Goal: Information Seeking & Learning: Find specific page/section

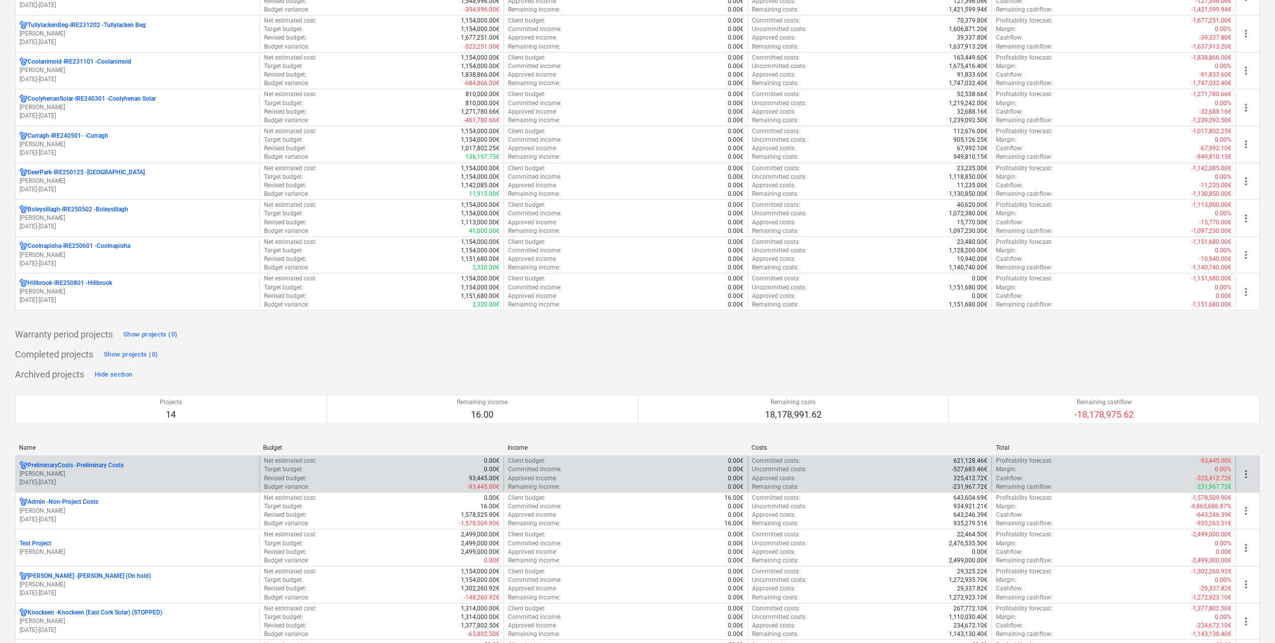
scroll to position [451, 0]
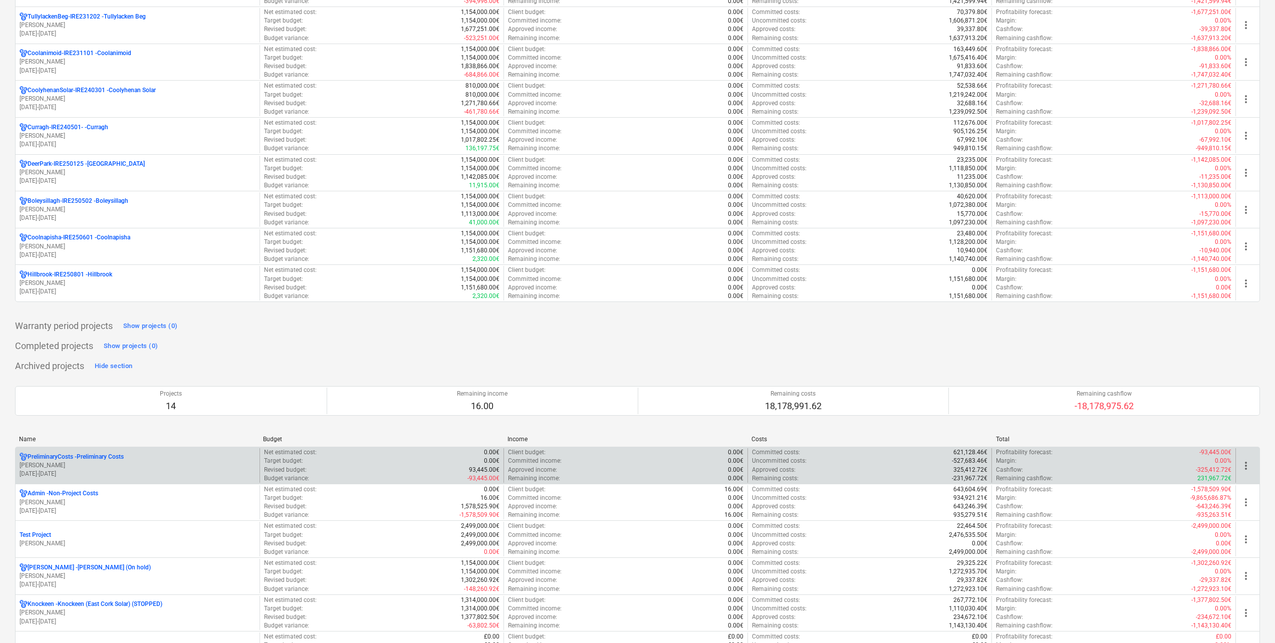
click at [139, 461] on p "[PERSON_NAME]" at bounding box center [138, 465] width 236 height 9
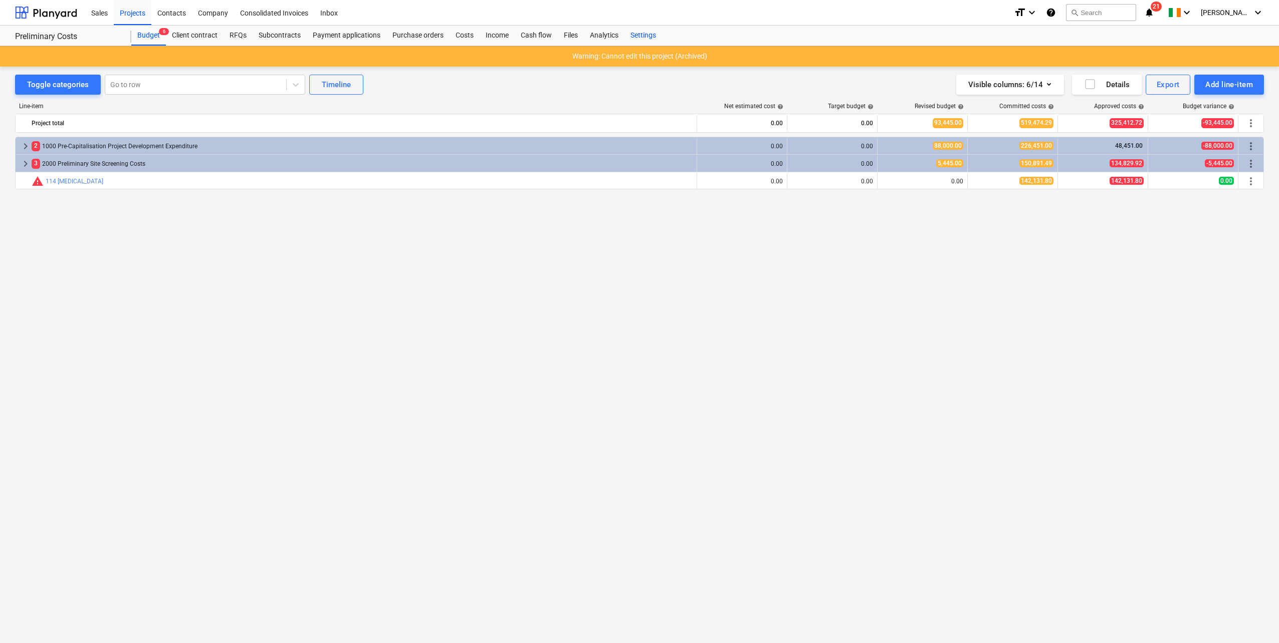
click at [642, 28] on div "Settings" at bounding box center [643, 36] width 38 height 20
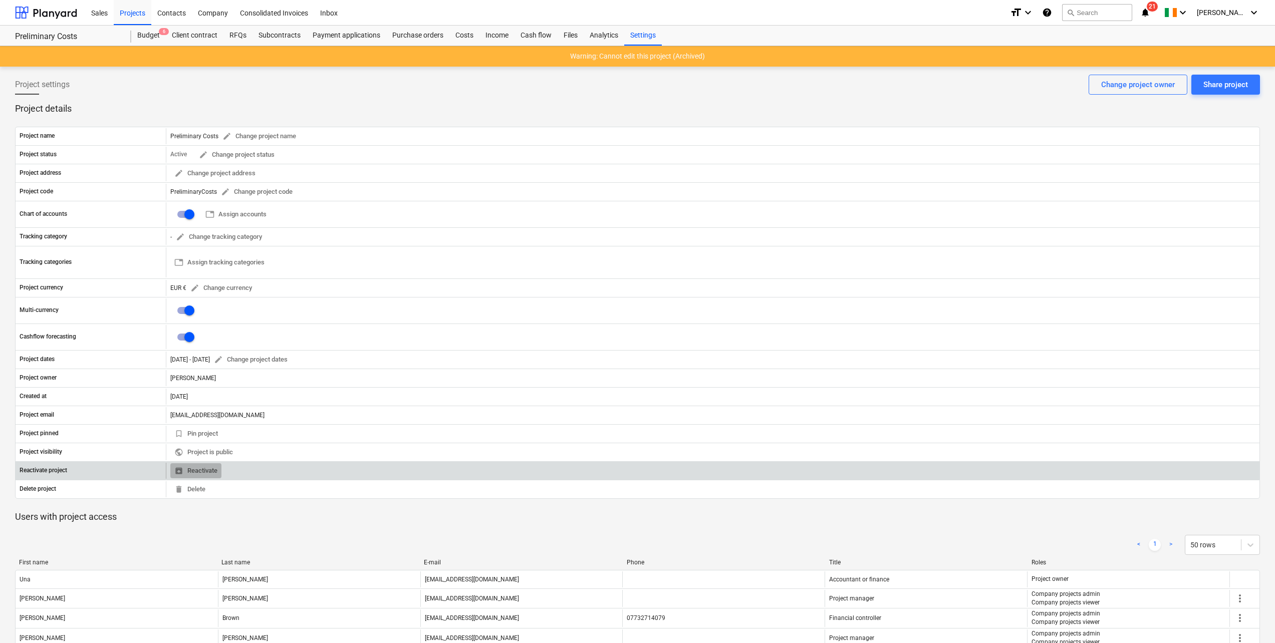
click at [210, 471] on span "unarchive Reactivate" at bounding box center [195, 471] width 43 height 12
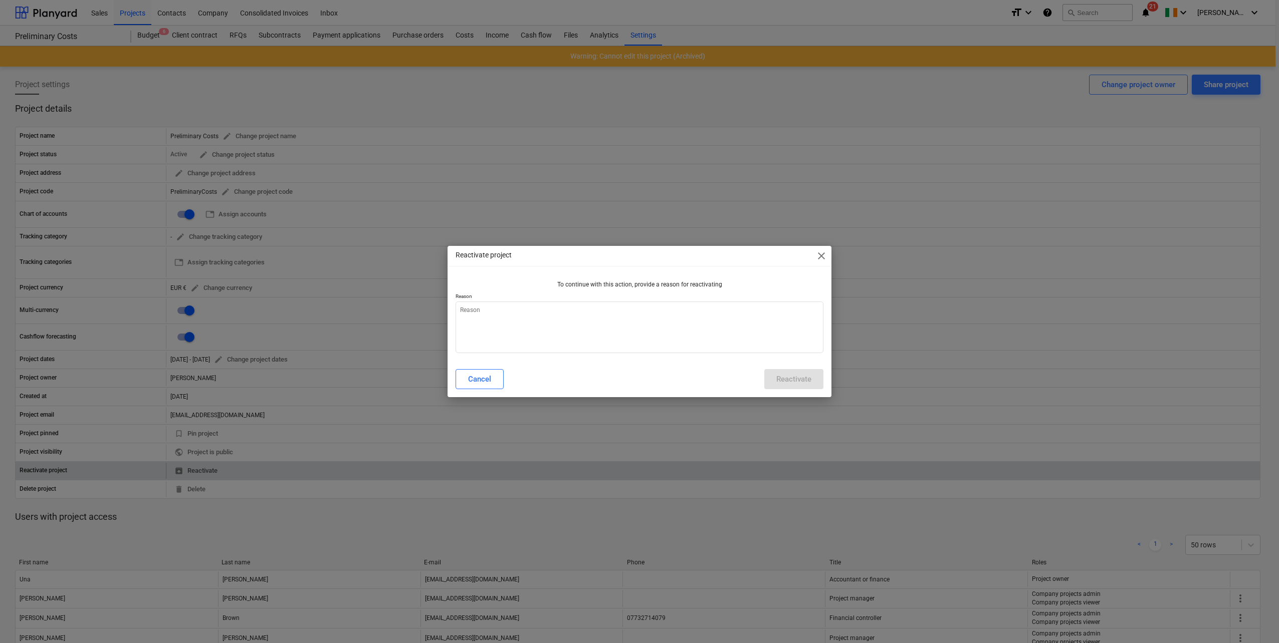
type textarea "x"
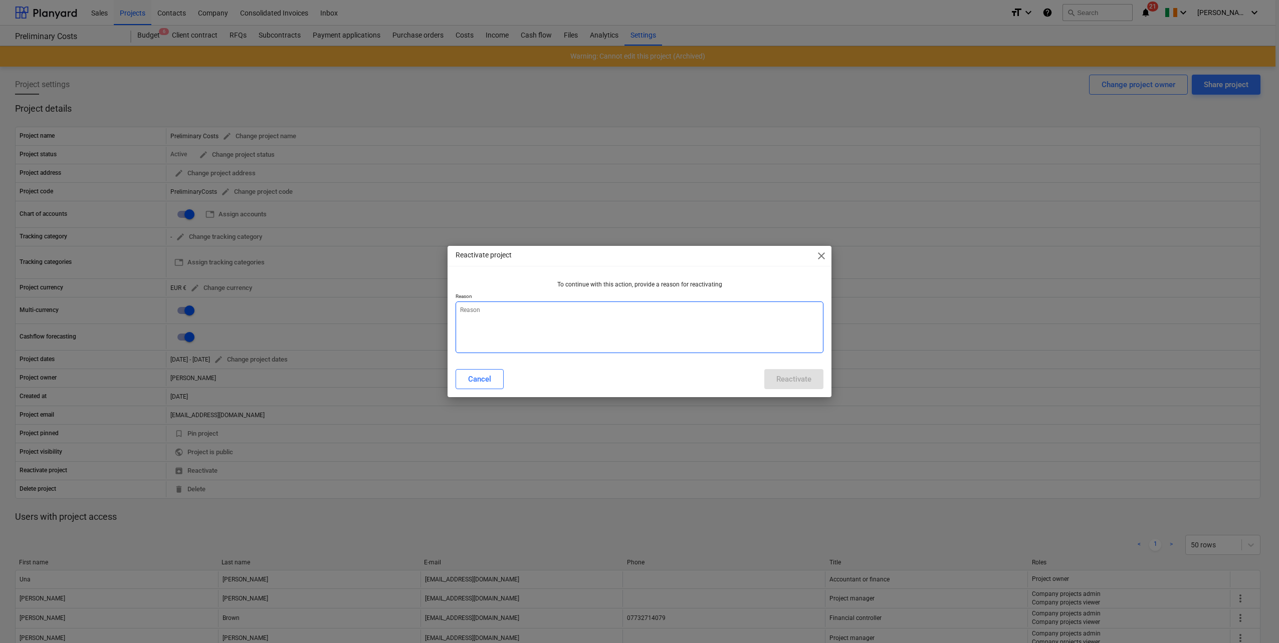
click at [495, 311] on textarea at bounding box center [639, 328] width 368 height 52
click at [542, 319] on textarea at bounding box center [639, 328] width 368 height 52
type textarea "n"
type textarea "x"
type textarea "ne"
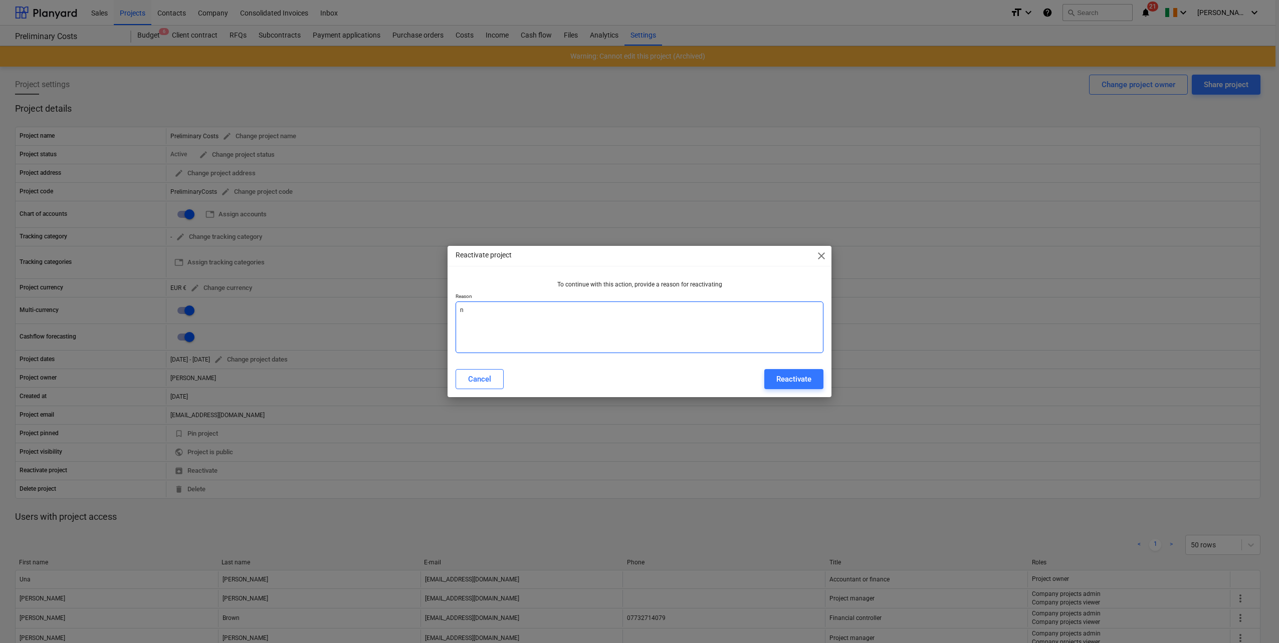
type textarea "x"
type textarea "new"
type textarea "x"
type textarea "new"
type textarea "x"
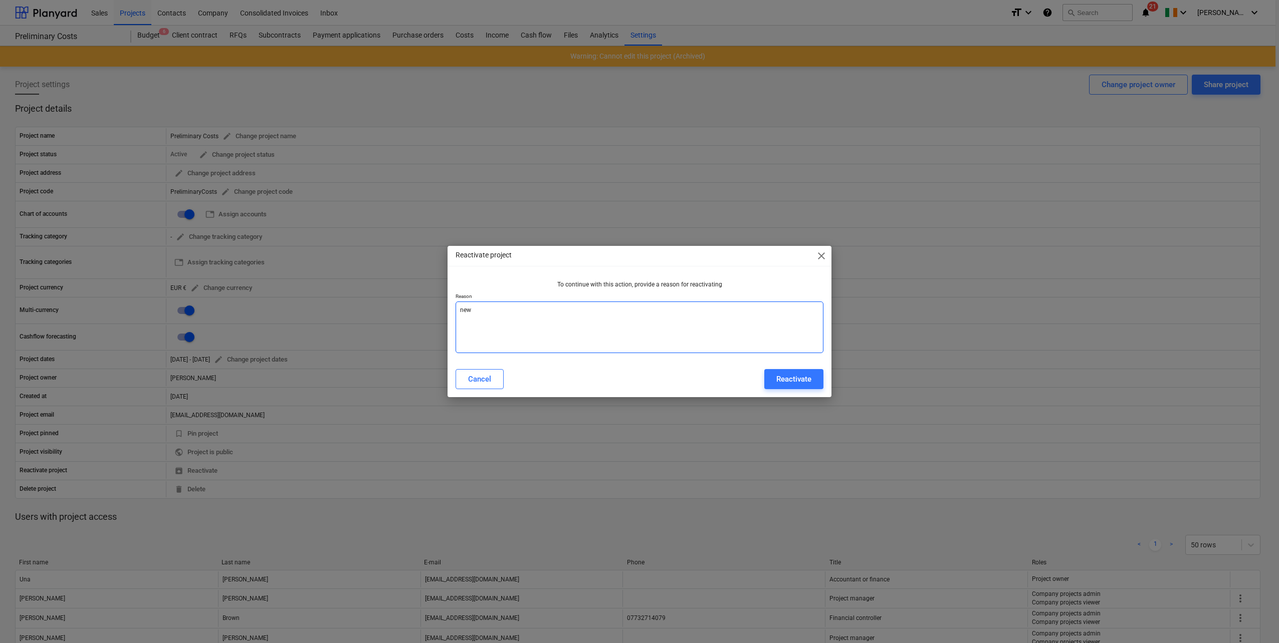
type textarea "new c"
type textarea "x"
type textarea "new co"
type textarea "x"
type textarea "new cos"
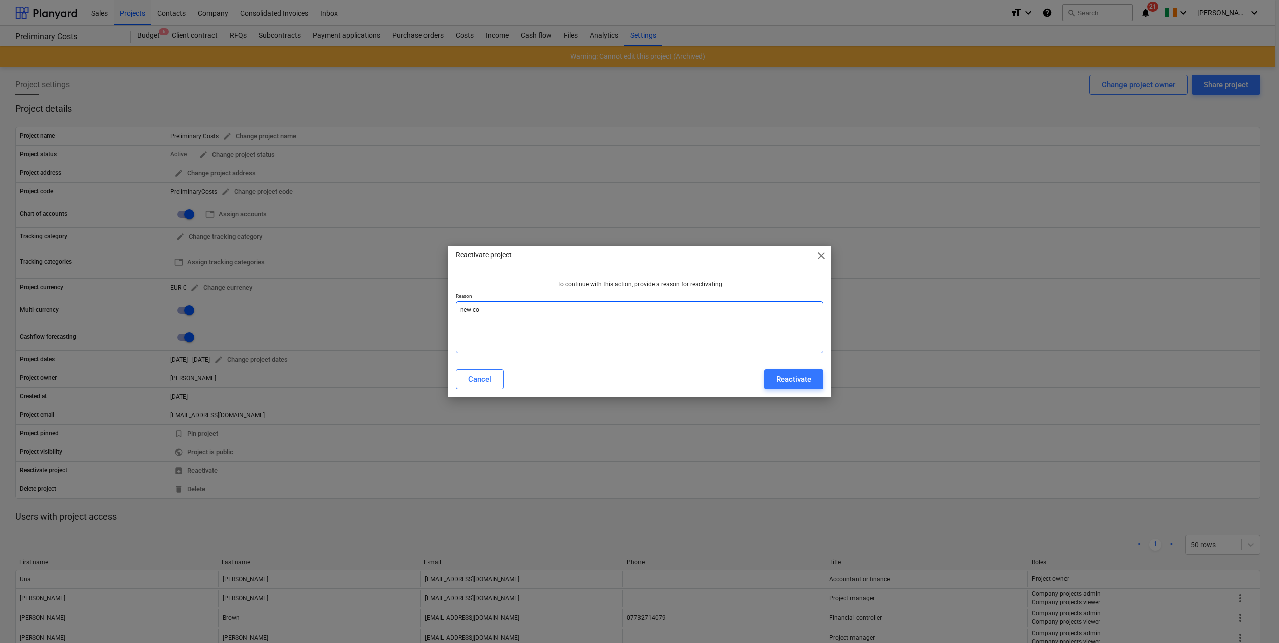
type textarea "x"
type textarea "new cost"
type textarea "x"
type textarea "new cost"
type textarea "x"
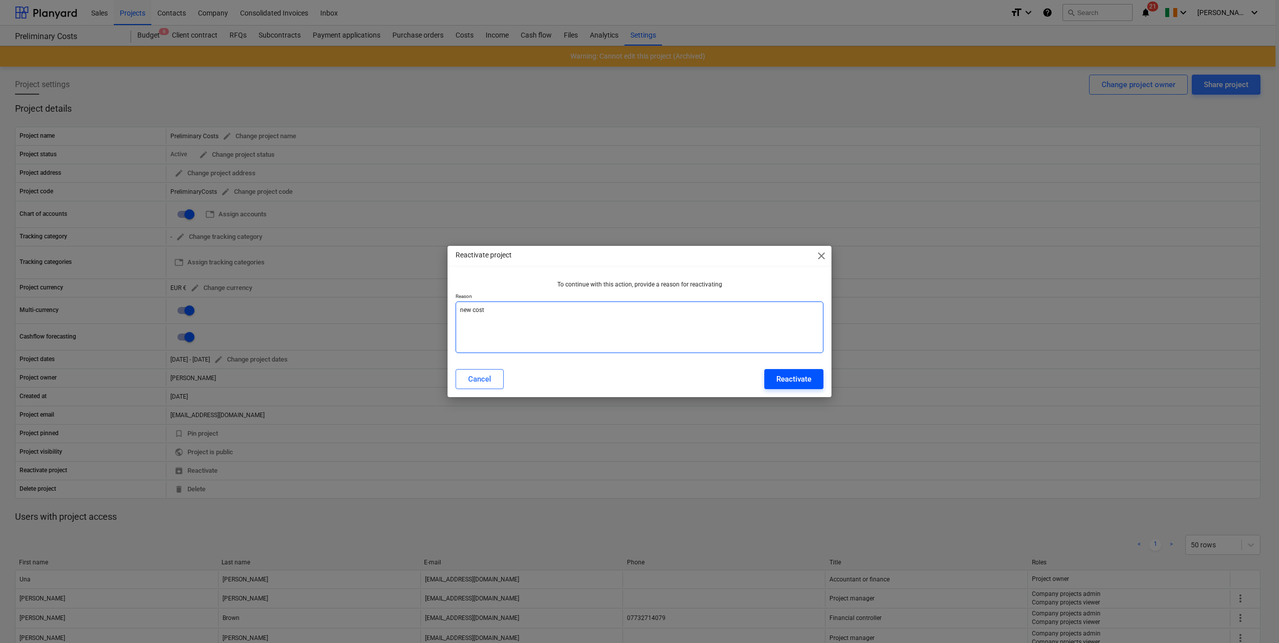
type textarea "new cost"
click at [800, 380] on div "Reactivate" at bounding box center [793, 379] width 35 height 13
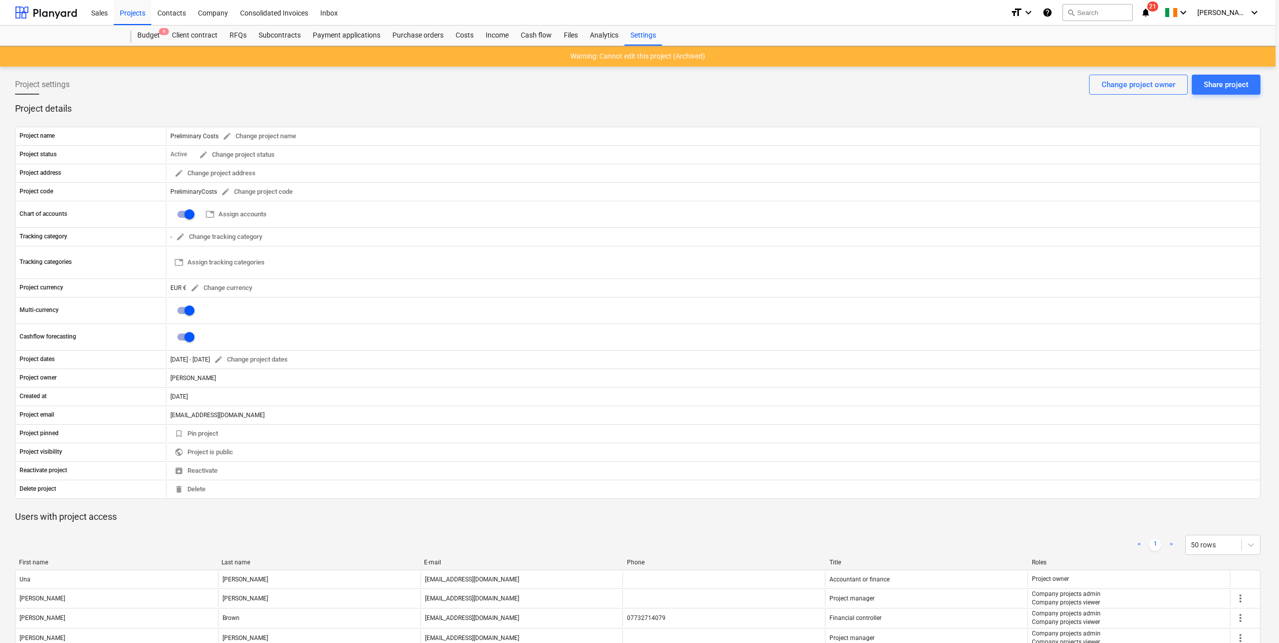
type textarea "x"
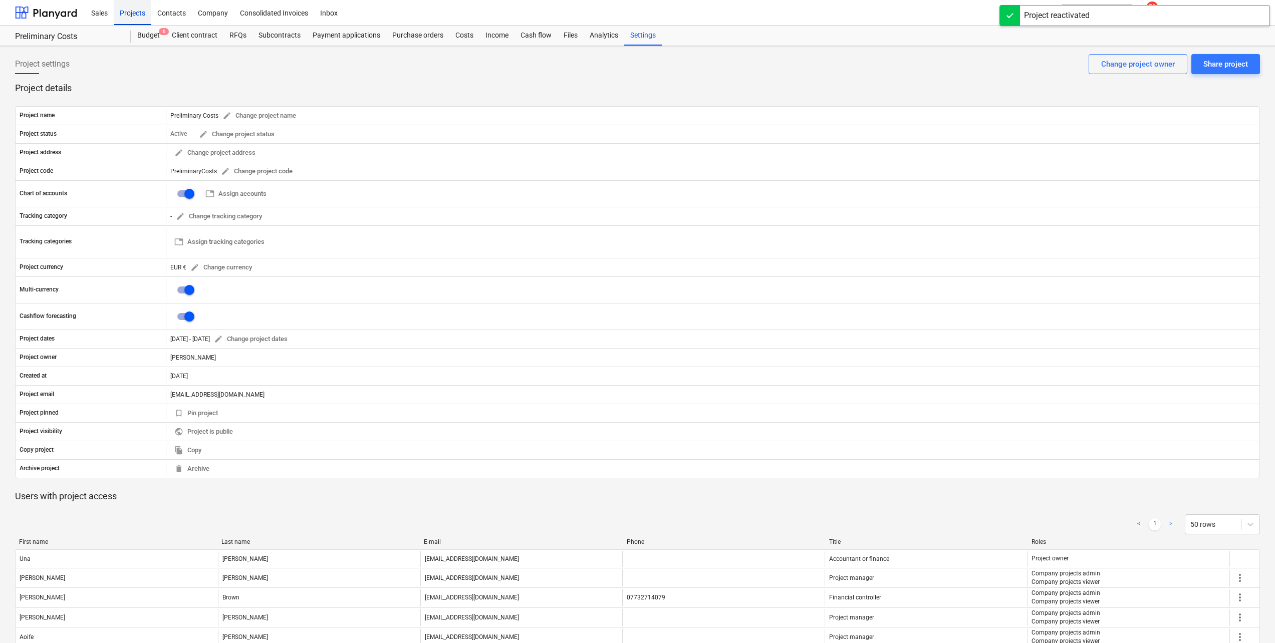
click at [128, 18] on div "Projects" at bounding box center [133, 12] width 38 height 26
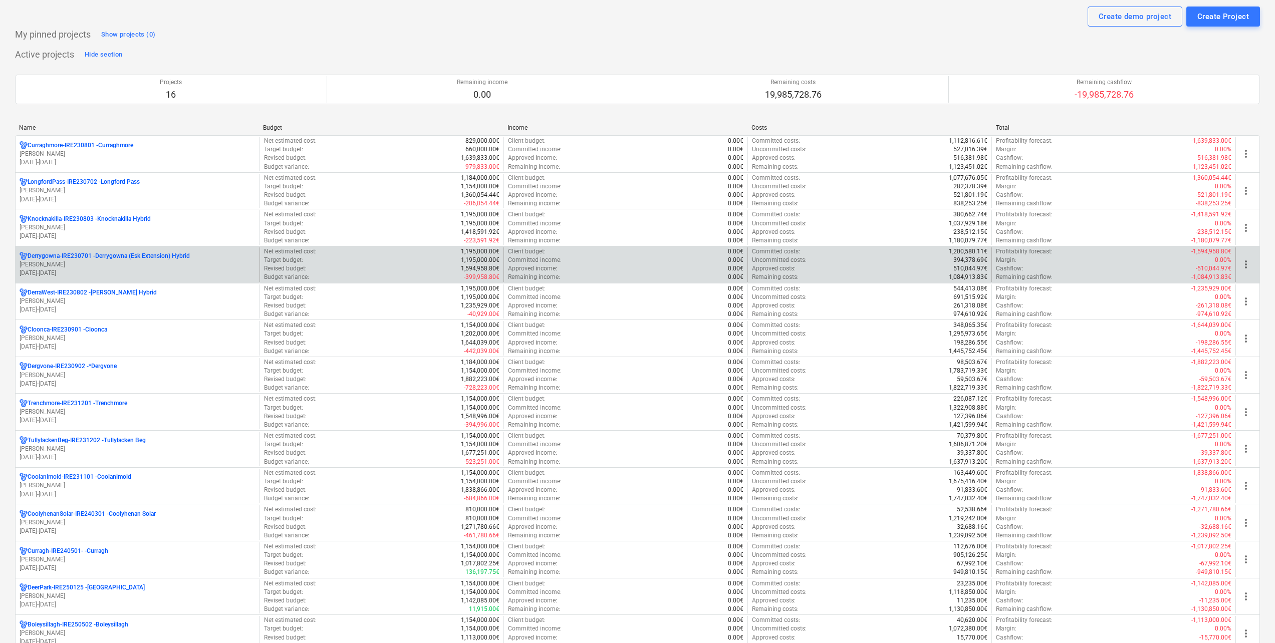
scroll to position [50, 0]
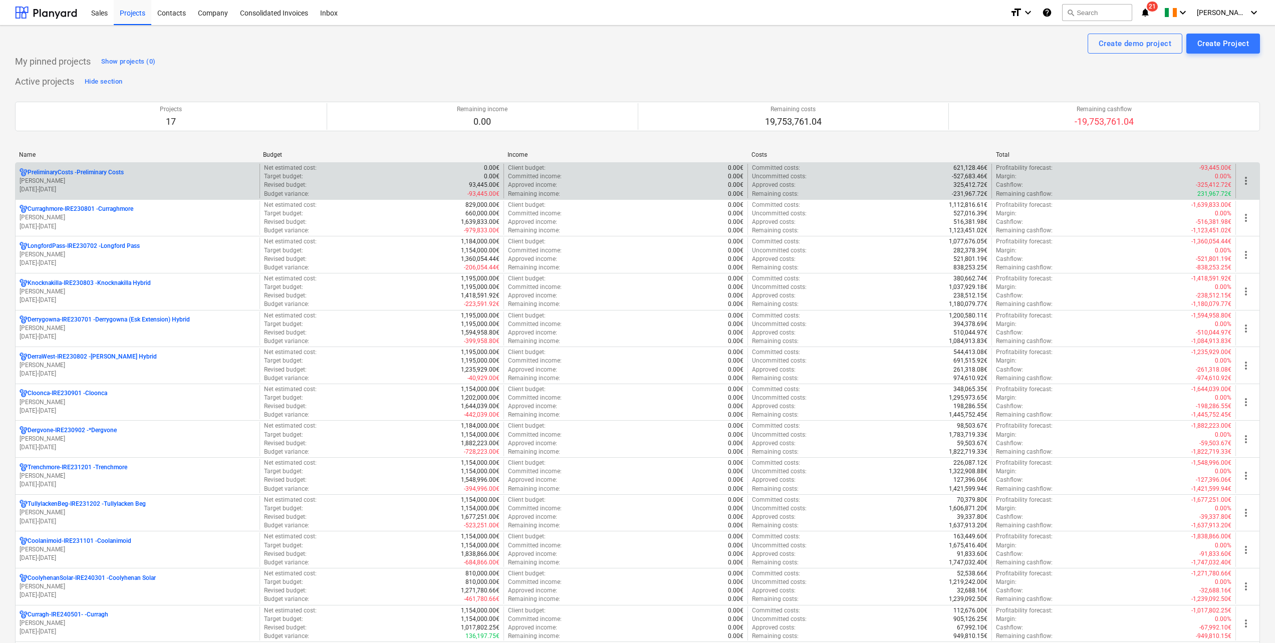
click at [92, 180] on p "[PERSON_NAME]" at bounding box center [138, 181] width 236 height 9
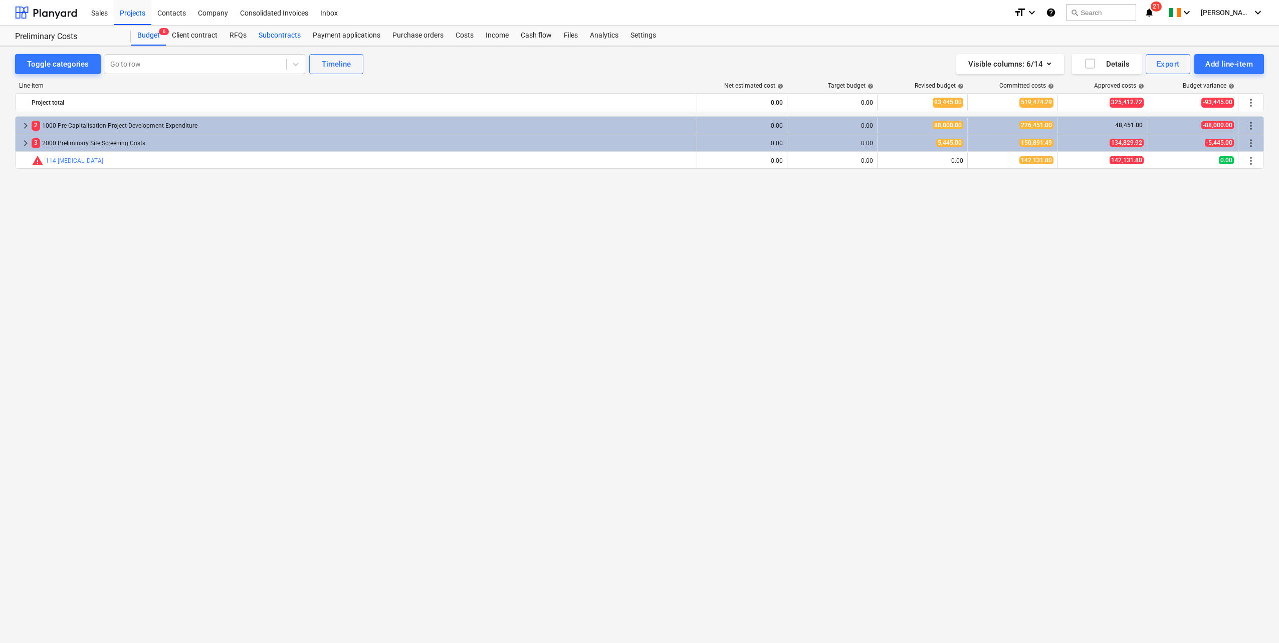
click at [271, 34] on div "Subcontracts" at bounding box center [280, 36] width 54 height 20
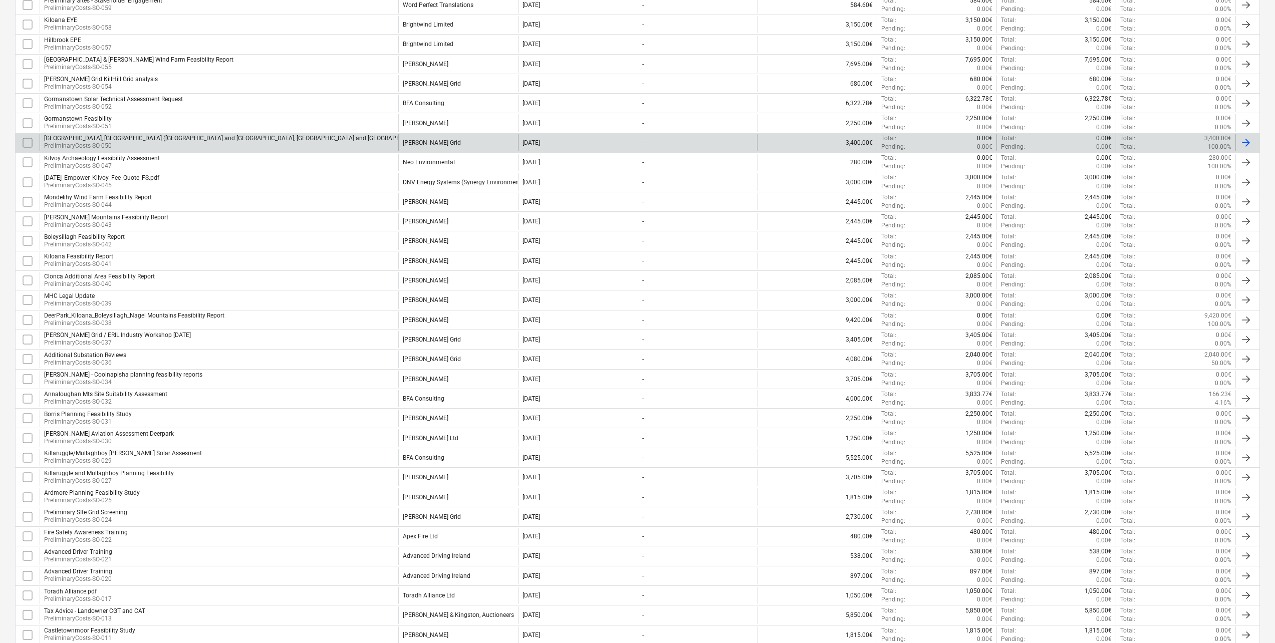
scroll to position [236, 0]
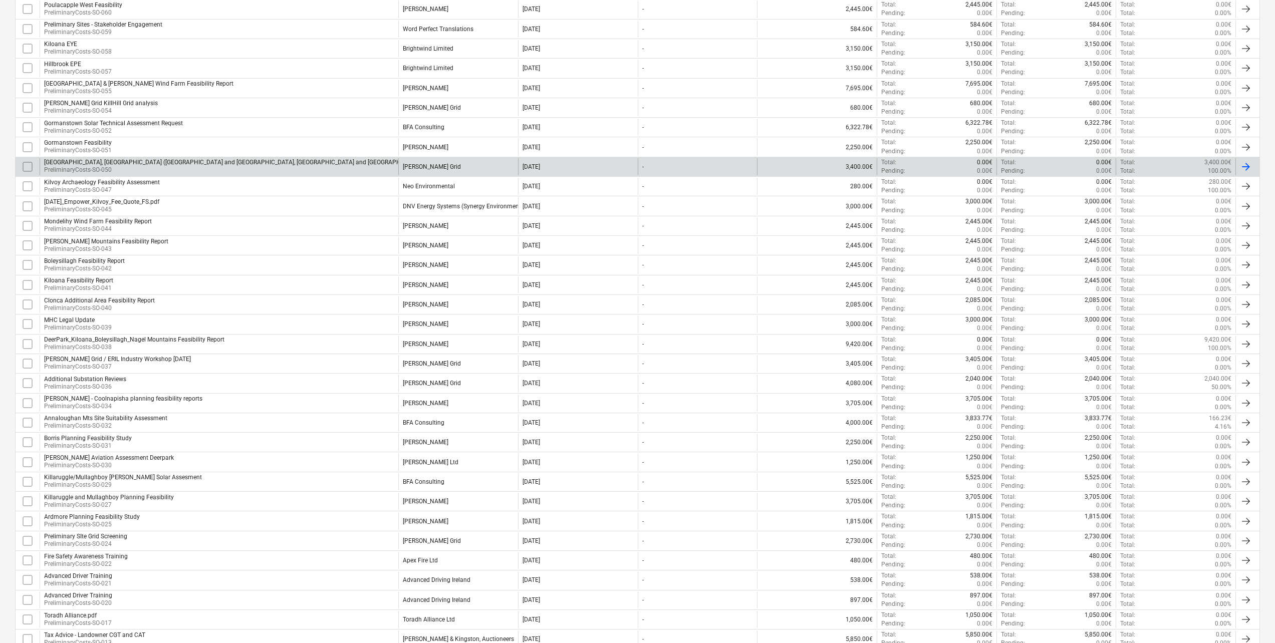
click at [269, 169] on p "PreliminaryCosts-SO-050" at bounding box center [310, 170] width 533 height 9
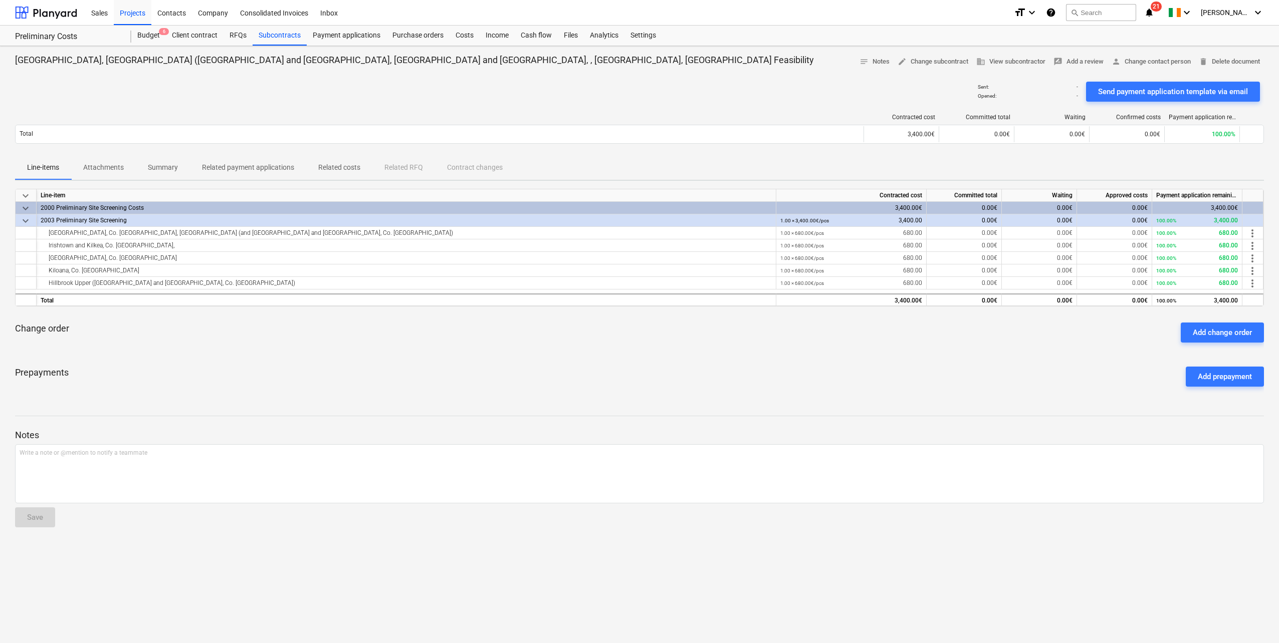
click at [129, 167] on span "Attachments" at bounding box center [103, 167] width 65 height 17
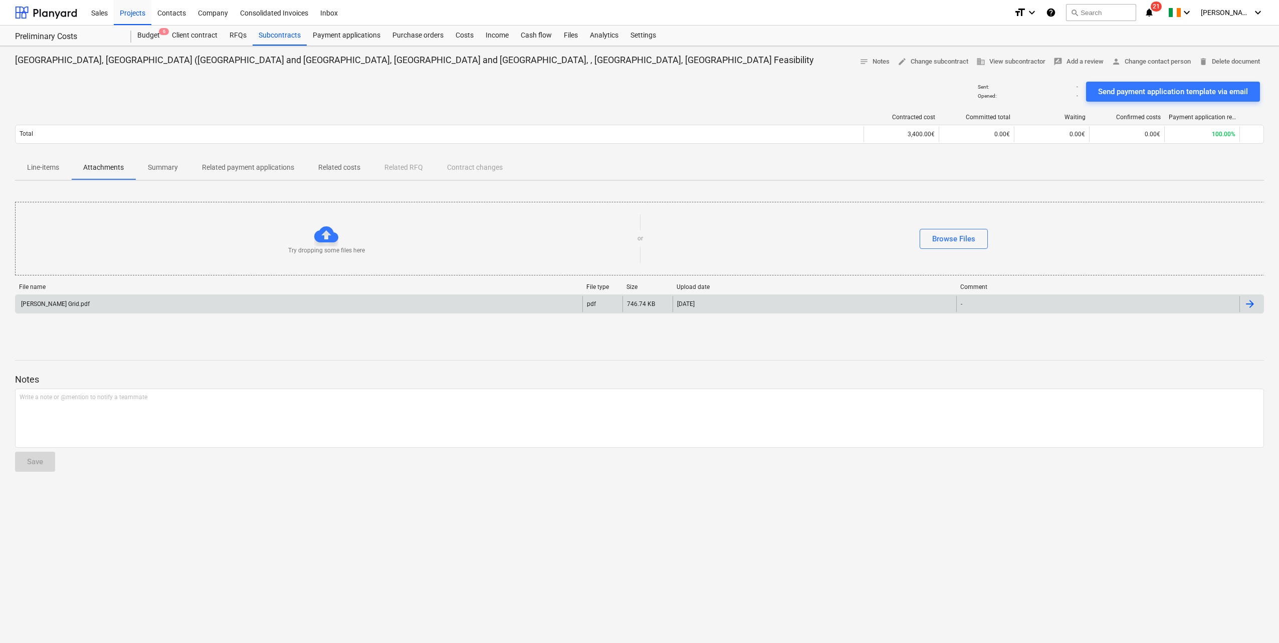
click at [90, 301] on div "[PERSON_NAME] Grid.pdf" at bounding box center [299, 304] width 567 height 16
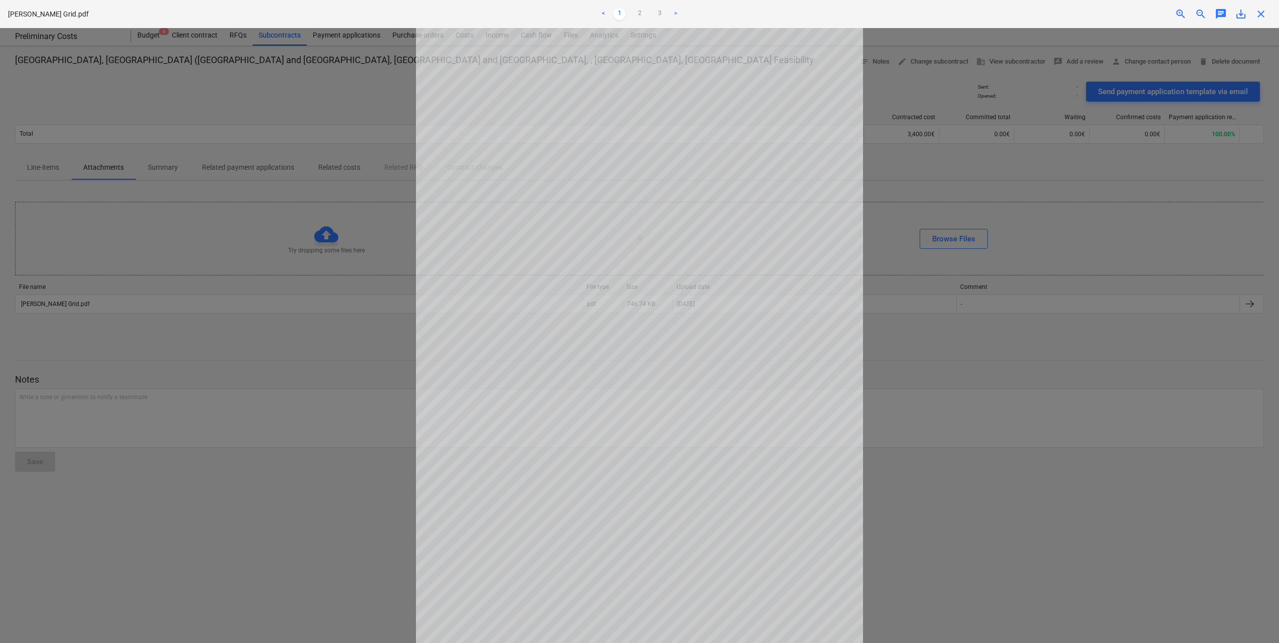
scroll to position [20, 0]
click at [1262, 16] on span "close" at bounding box center [1261, 14] width 12 height 12
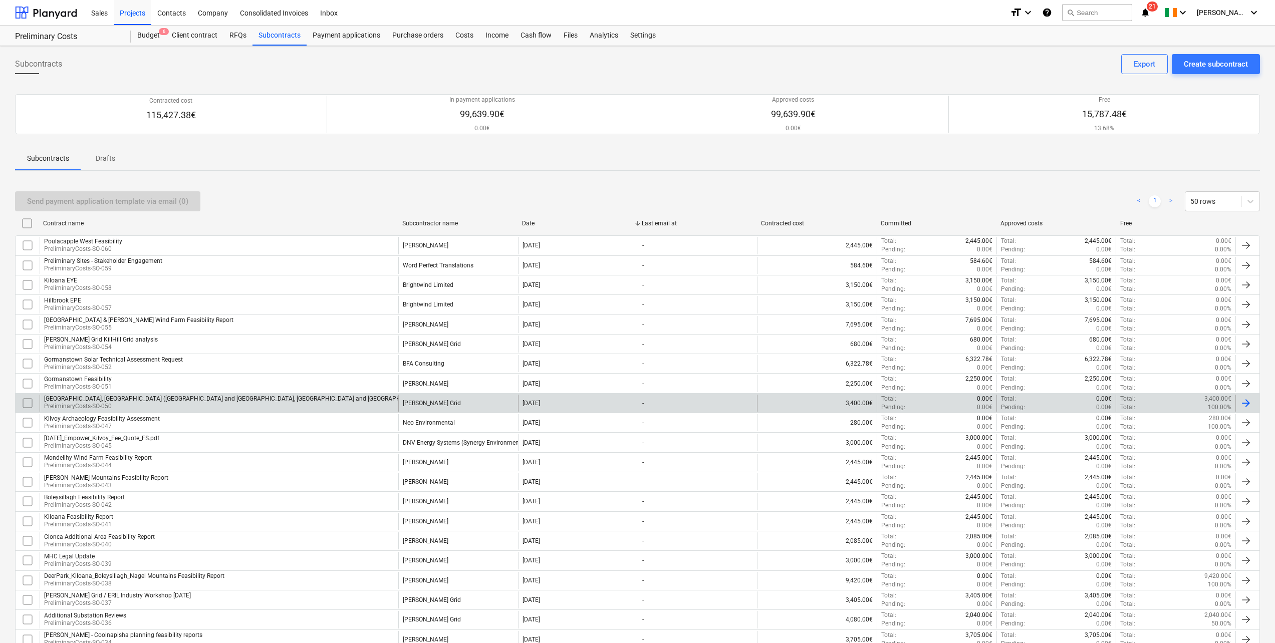
click at [347, 402] on div "[GEOGRAPHIC_DATA], [GEOGRAPHIC_DATA] ([GEOGRAPHIC_DATA] and [GEOGRAPHIC_DATA], …" at bounding box center [310, 398] width 533 height 7
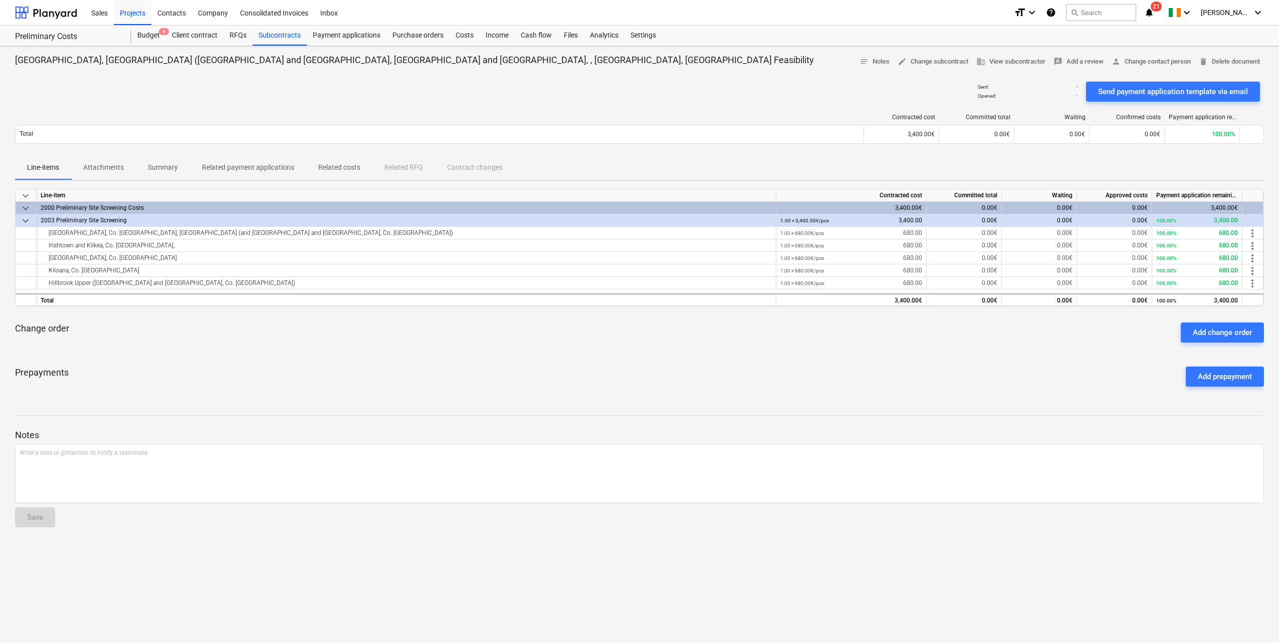
click at [110, 169] on p "Attachments" at bounding box center [103, 167] width 41 height 11
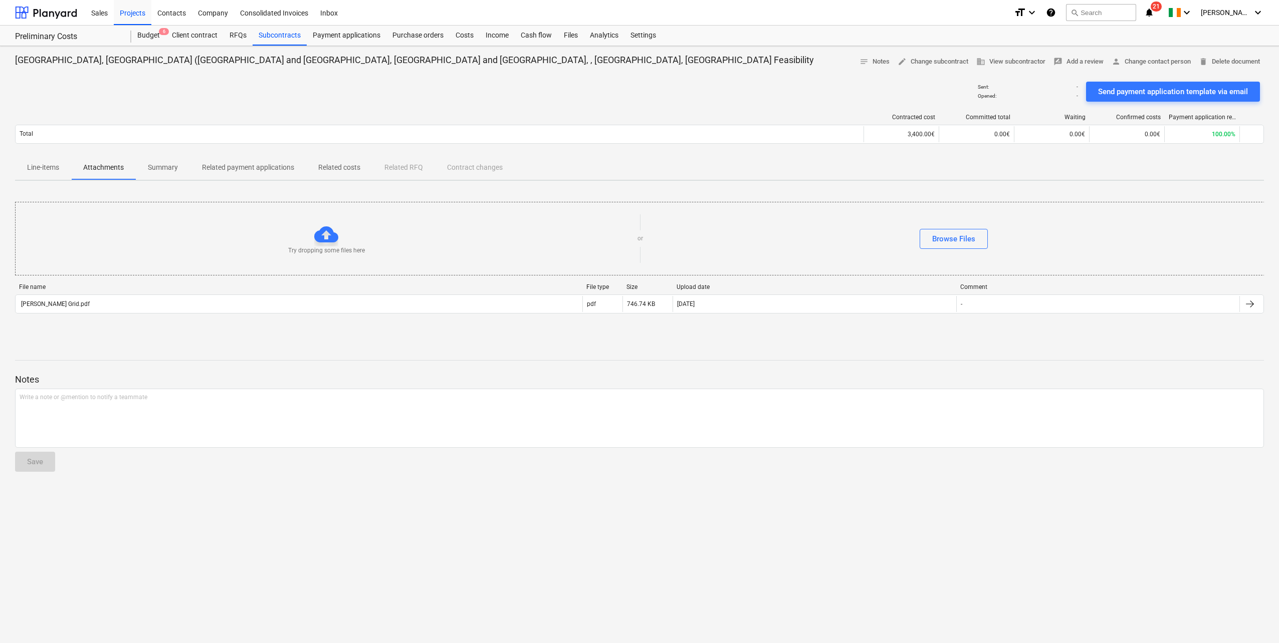
click at [155, 165] on p "Summary" at bounding box center [163, 167] width 30 height 11
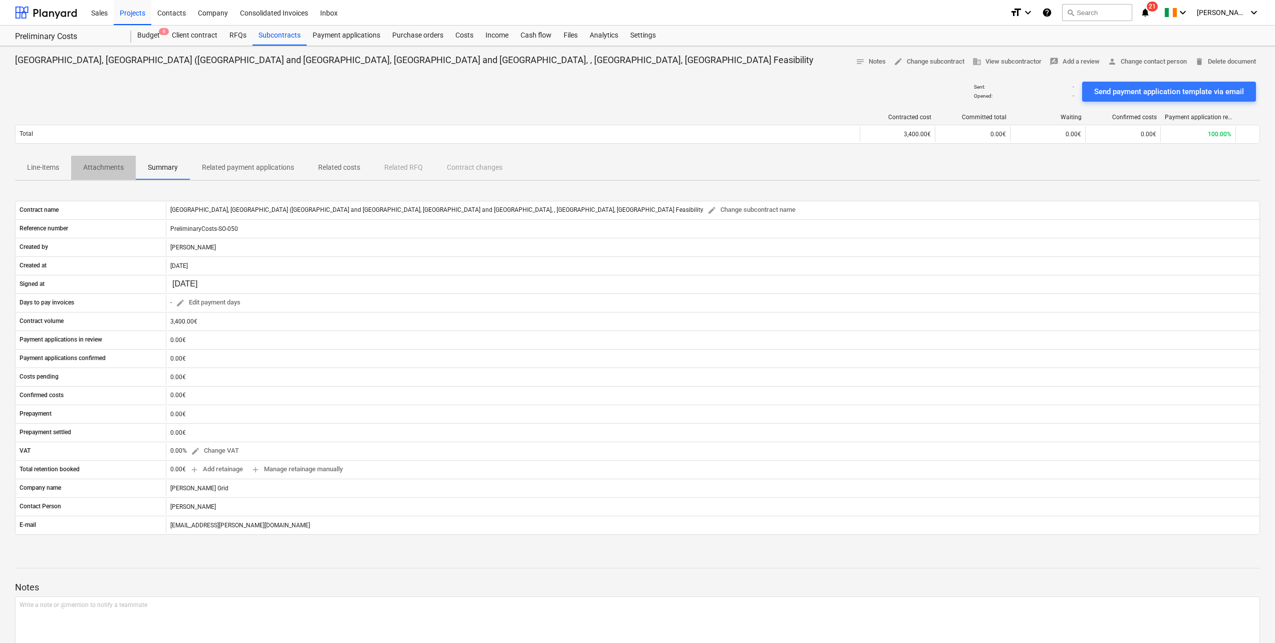
click at [109, 161] on span "Attachments" at bounding box center [103, 167] width 65 height 17
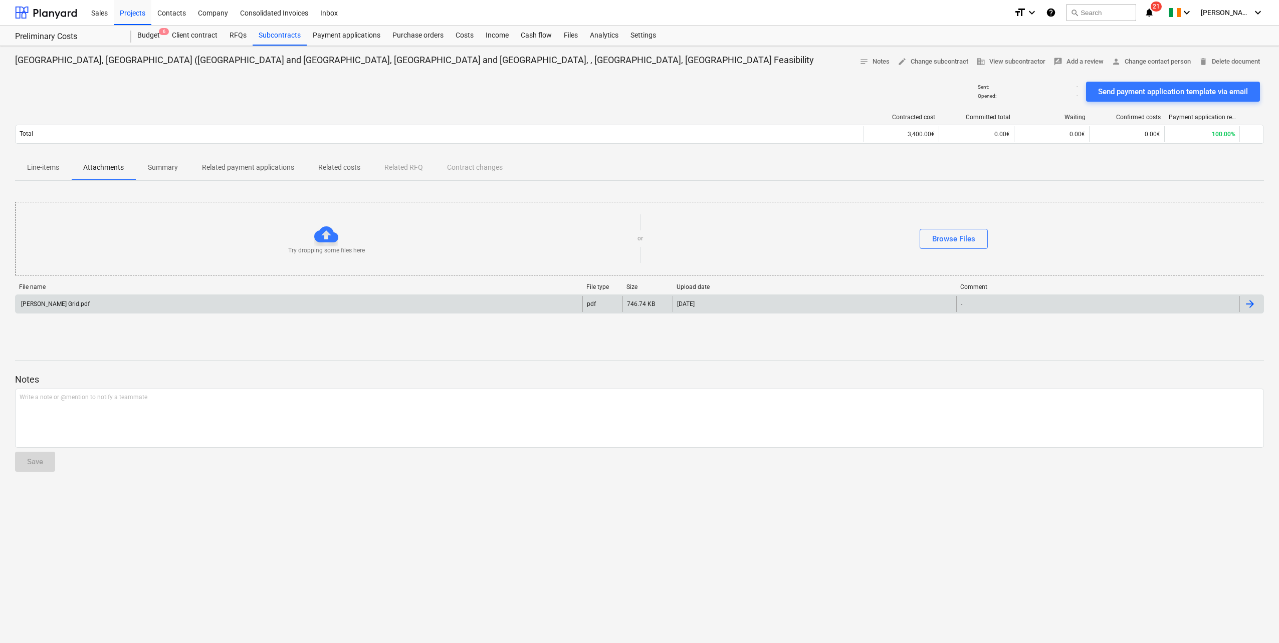
click at [241, 304] on div "[PERSON_NAME] Grid.pdf" at bounding box center [299, 304] width 567 height 16
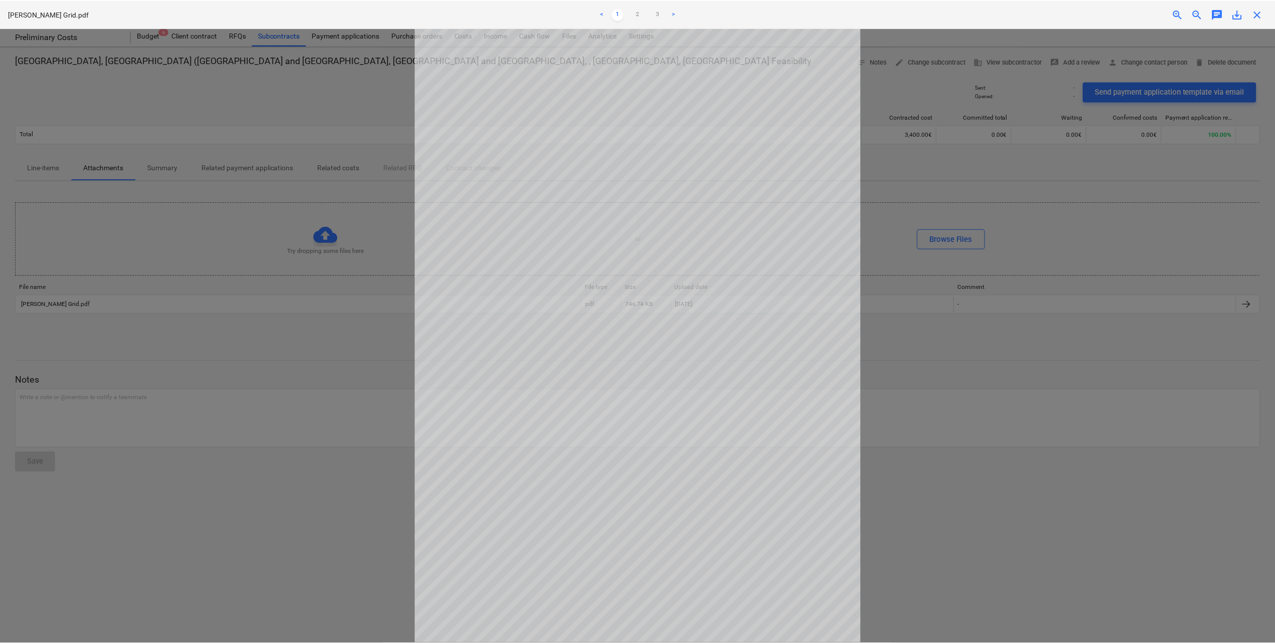
scroll to position [20, 0]
click at [640, 13] on link "2" at bounding box center [639, 14] width 12 height 12
click at [618, 11] on link "1" at bounding box center [619, 14] width 12 height 12
click at [1263, 14] on span "close" at bounding box center [1261, 14] width 12 height 12
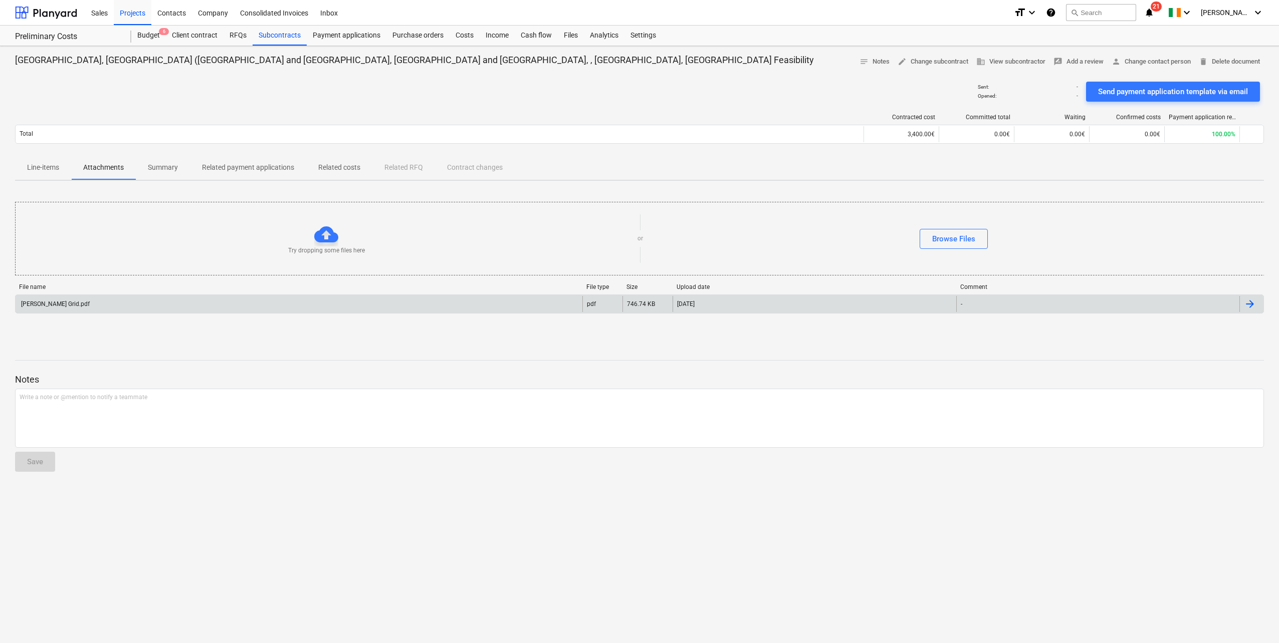
click at [138, 306] on div "[PERSON_NAME] Grid.pdf" at bounding box center [299, 304] width 567 height 16
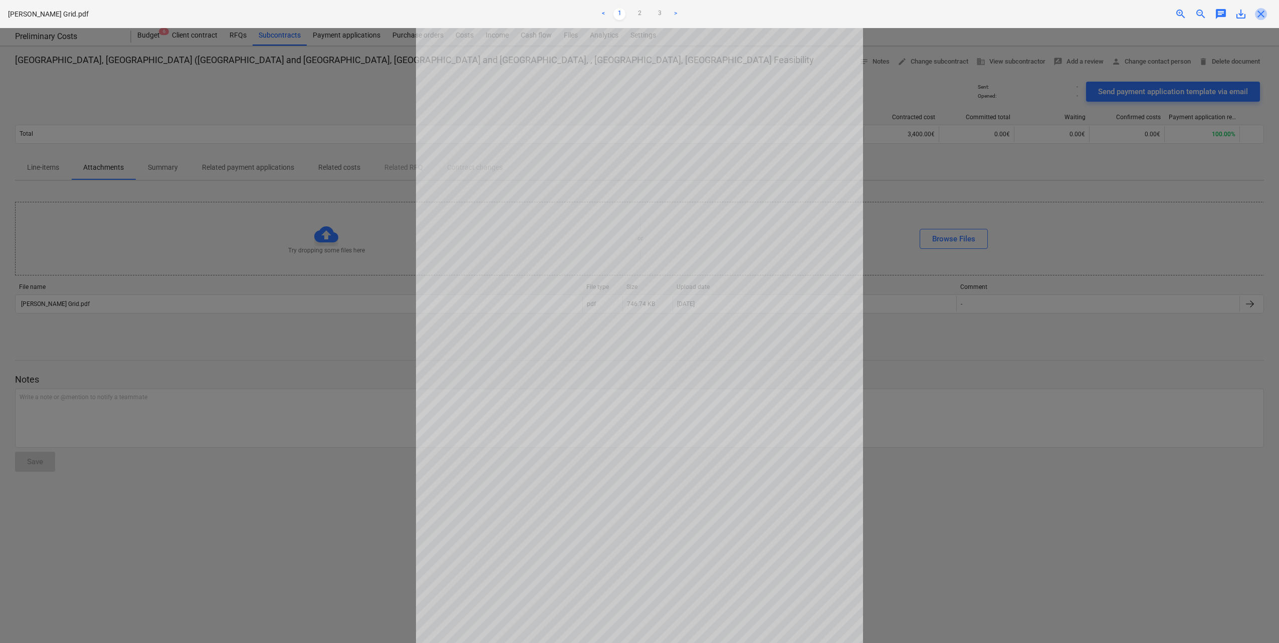
click at [1260, 16] on span "close" at bounding box center [1261, 14] width 12 height 12
